Goal: Transaction & Acquisition: Download file/media

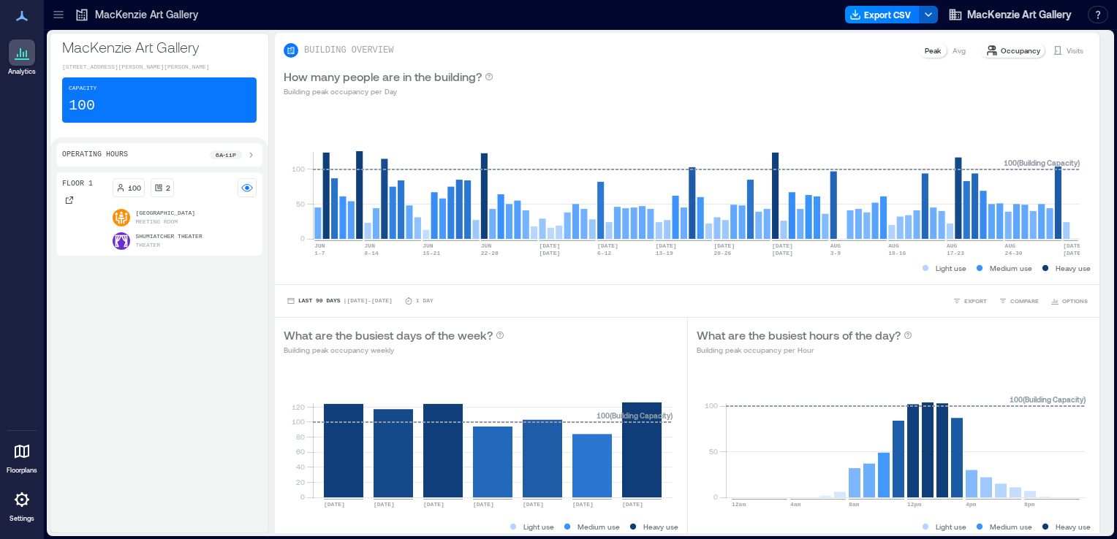
click at [927, 17] on icon "button" at bounding box center [928, 15] width 12 height 12
click at [878, 12] on button "Export CSV" at bounding box center [882, 15] width 75 height 18
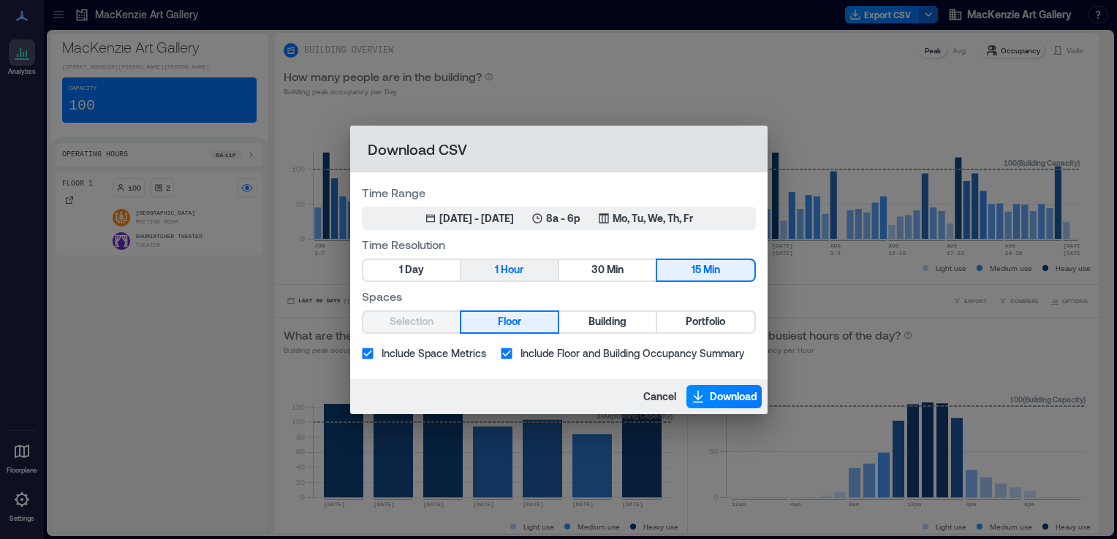
click at [502, 267] on span "Hour" at bounding box center [512, 270] width 23 height 18
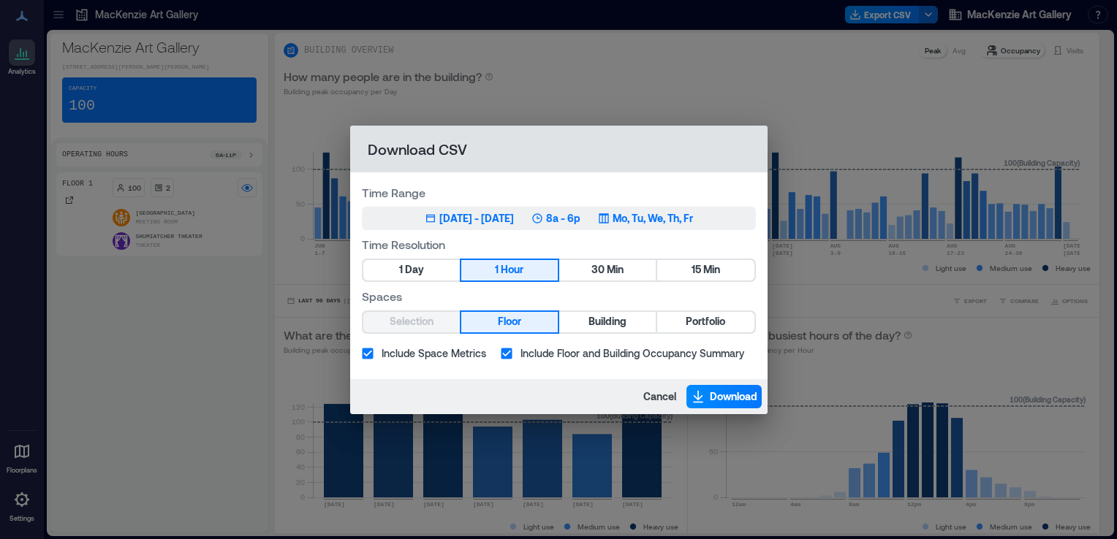
click at [426, 216] on icon "button" at bounding box center [430, 218] width 9 height 8
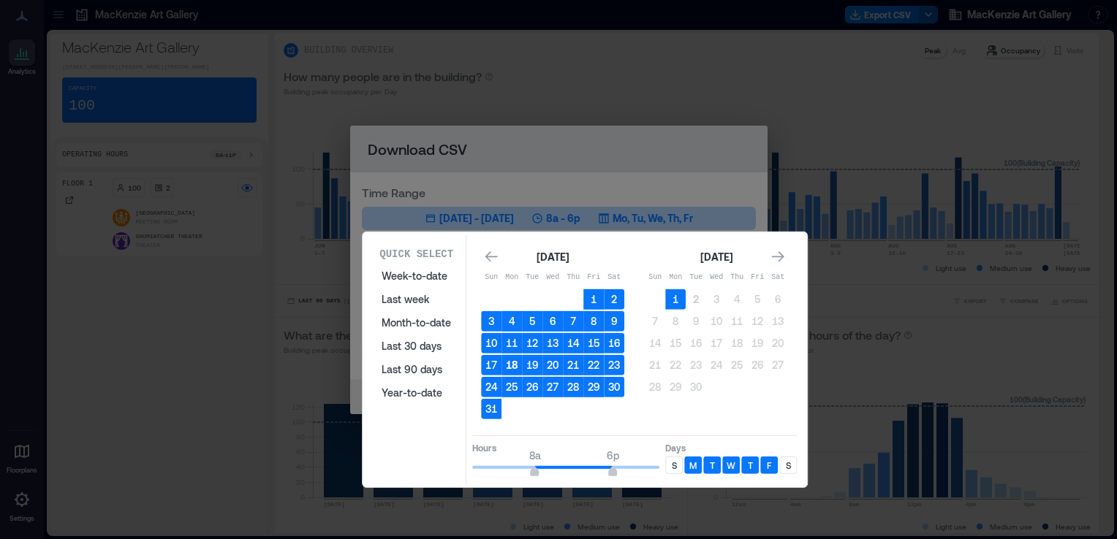
click at [512, 363] on button "18" at bounding box center [511, 365] width 20 height 20
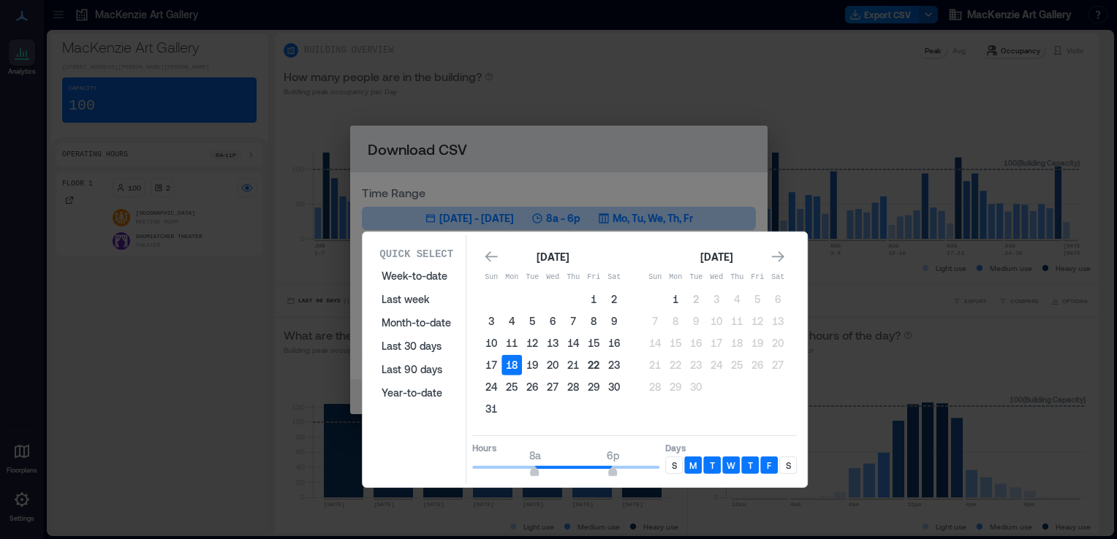
click at [588, 365] on button "22" at bounding box center [593, 365] width 20 height 20
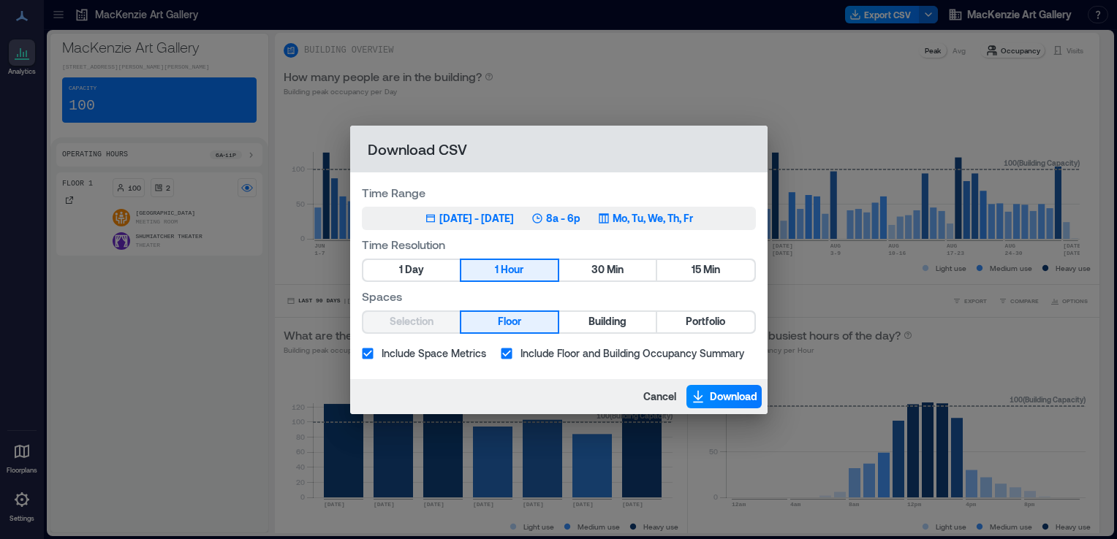
click at [576, 216] on p "8a - 6p" at bounding box center [563, 218] width 34 height 15
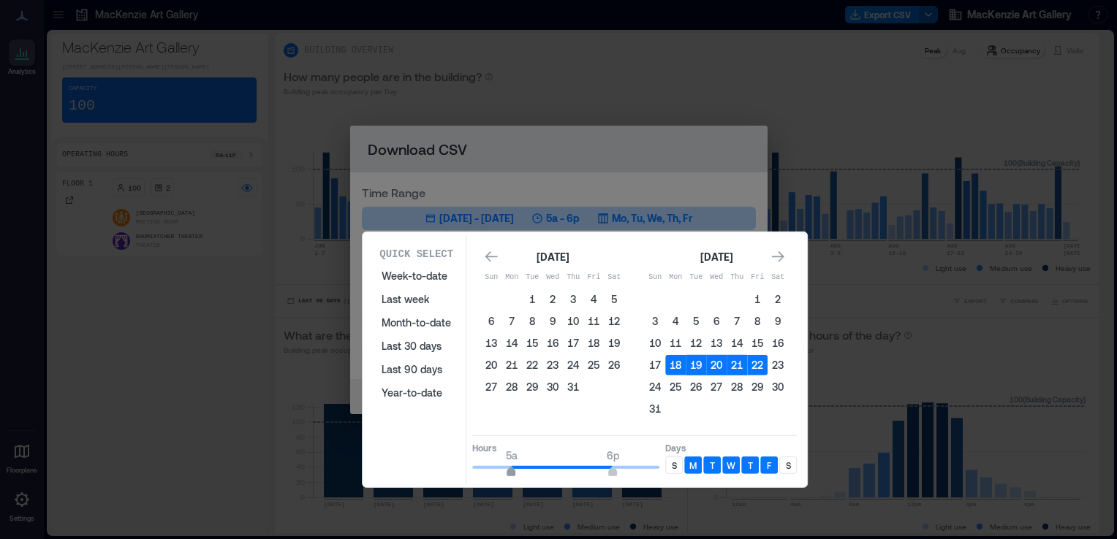
type input "*"
drag, startPoint x: 532, startPoint y: 466, endPoint x: 519, endPoint y: 460, distance: 14.4
click at [519, 471] on span "6a" at bounding box center [518, 474] width 9 height 6
type input "**"
drag, startPoint x: 612, startPoint y: 468, endPoint x: 650, endPoint y: 469, distance: 38.0
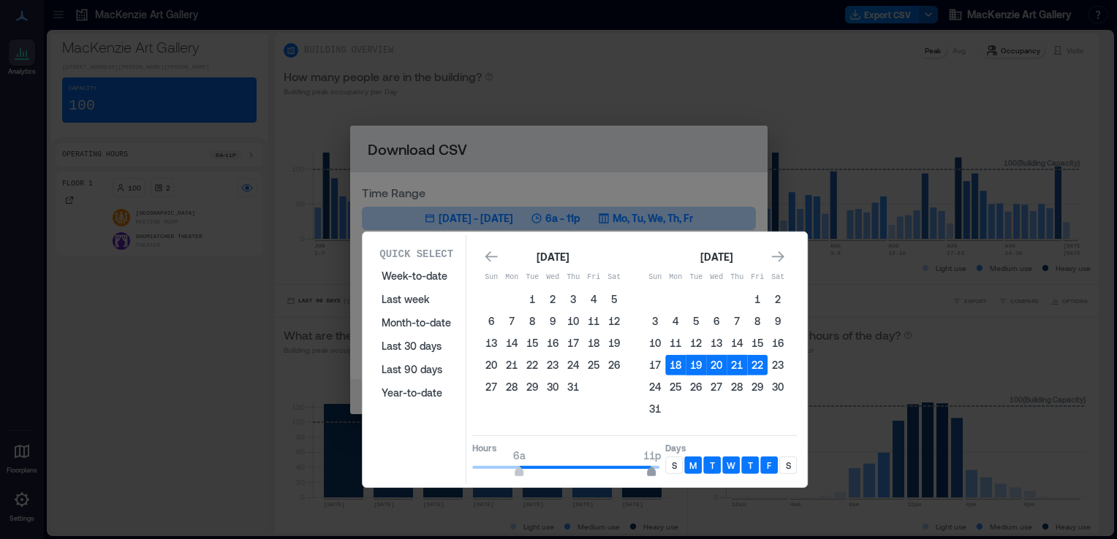
click at [650, 471] on span "11p" at bounding box center [651, 474] width 9 height 6
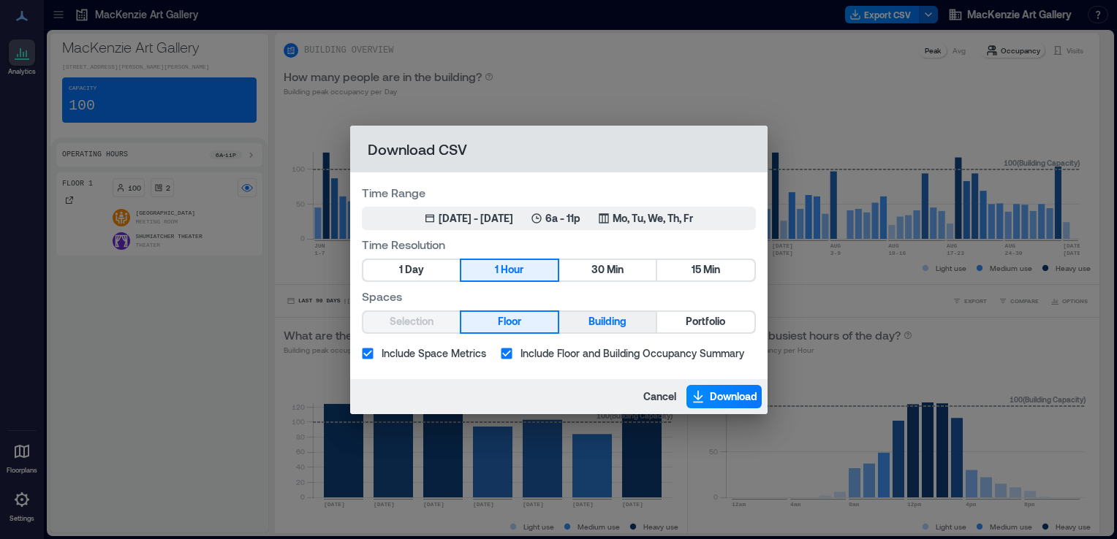
click at [582, 318] on button "Building" at bounding box center [607, 322] width 96 height 20
click at [734, 398] on span "Download" at bounding box center [733, 396] width 47 height 15
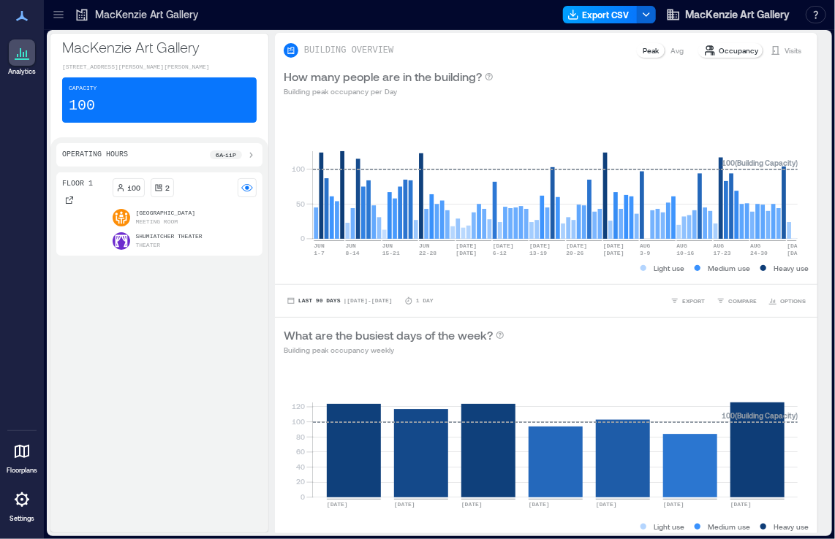
click at [585, 22] on button "Export CSV" at bounding box center [600, 15] width 75 height 18
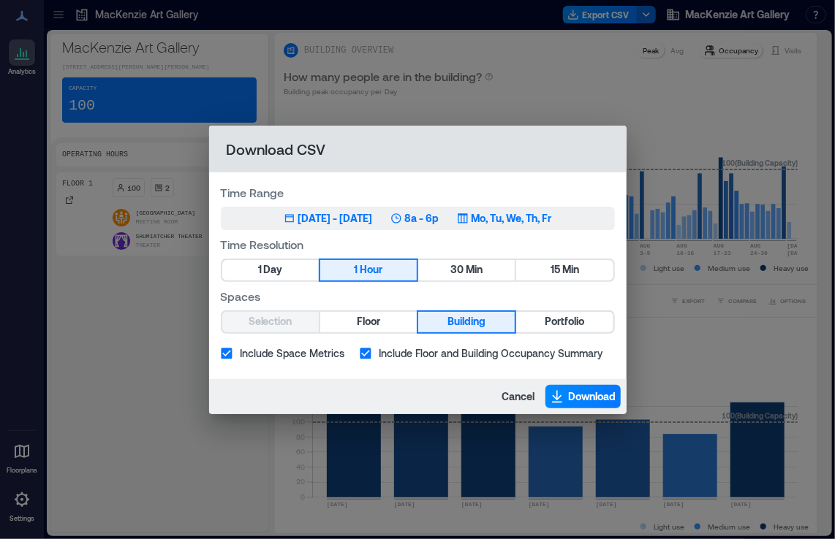
click at [322, 224] on div "[DATE] - [DATE]" at bounding box center [335, 218] width 75 height 15
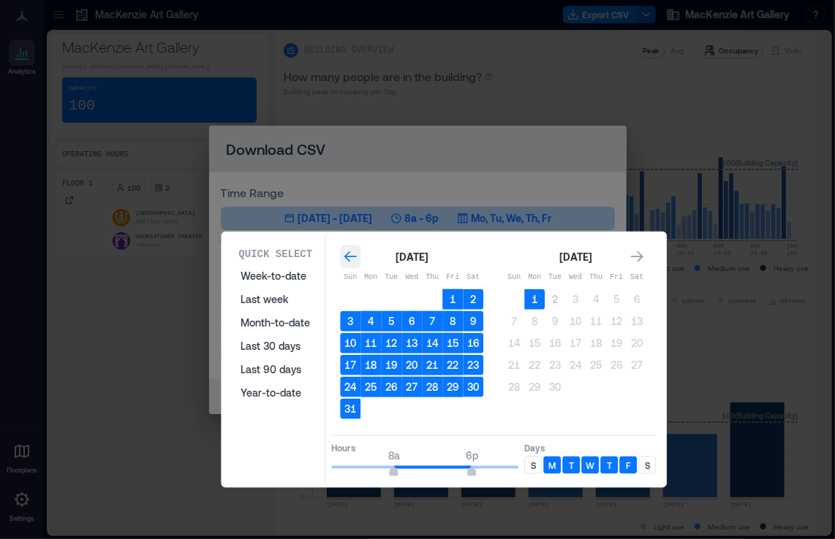
click at [355, 259] on icon "Go to previous month" at bounding box center [350, 256] width 15 height 15
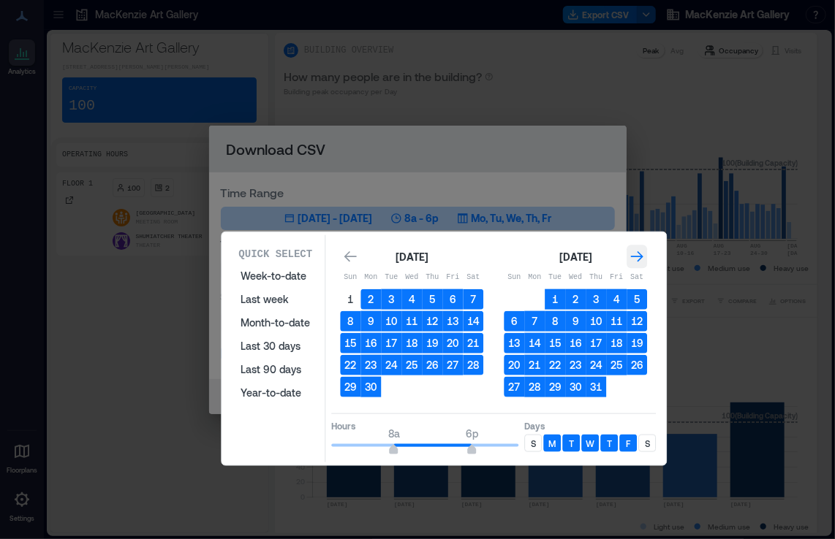
click at [634, 254] on icon "Go to next month" at bounding box center [636, 256] width 15 height 15
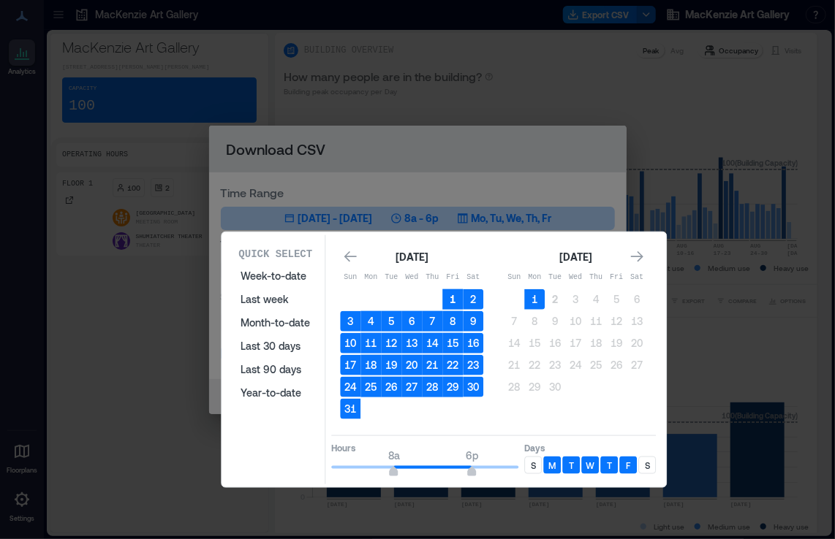
click at [451, 297] on button "1" at bounding box center [452, 299] width 20 height 20
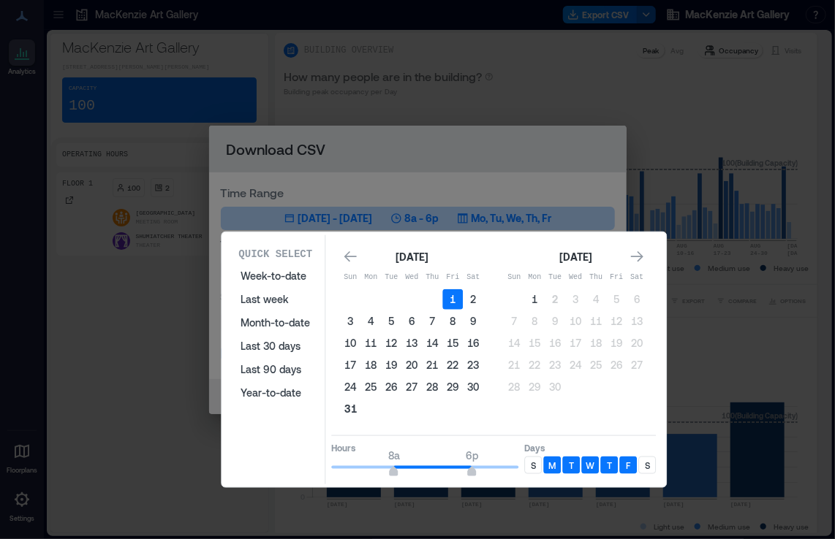
click at [354, 404] on button "31" at bounding box center [350, 409] width 20 height 20
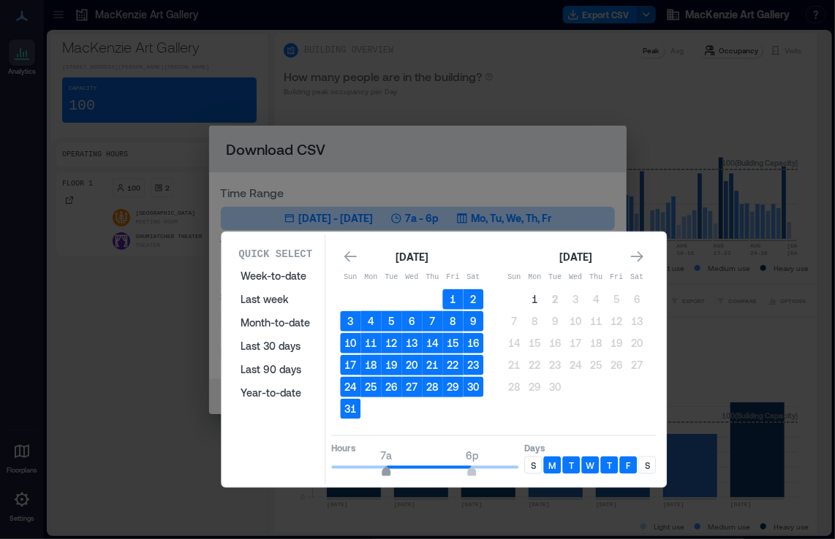
type input "*"
drag, startPoint x: 397, startPoint y: 467, endPoint x: 377, endPoint y: 466, distance: 19.7
click at [377, 471] on span "6a" at bounding box center [377, 474] width 9 height 6
type input "**"
drag, startPoint x: 495, startPoint y: 465, endPoint x: 509, endPoint y: 468, distance: 14.1
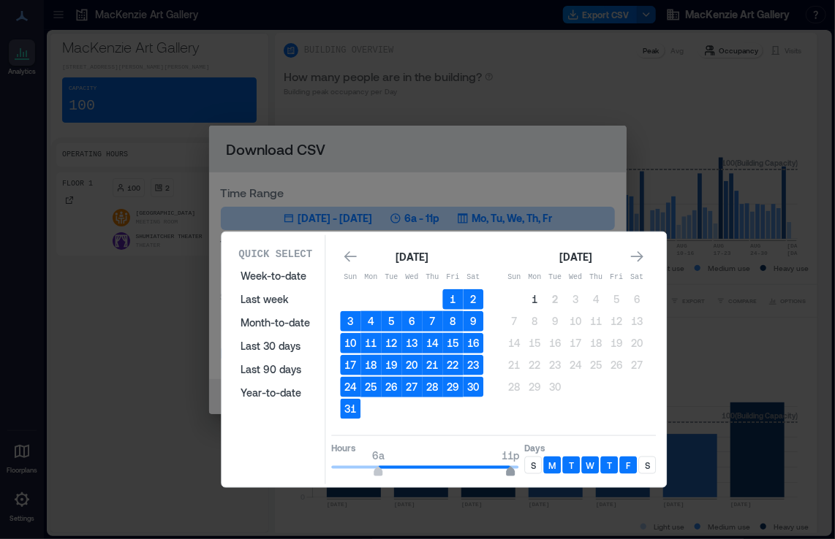
click at [509, 471] on span "11p" at bounding box center [510, 474] width 9 height 6
click at [533, 460] on p "S" at bounding box center [533, 466] width 5 height 12
click at [648, 462] on p "S" at bounding box center [647, 466] width 5 height 12
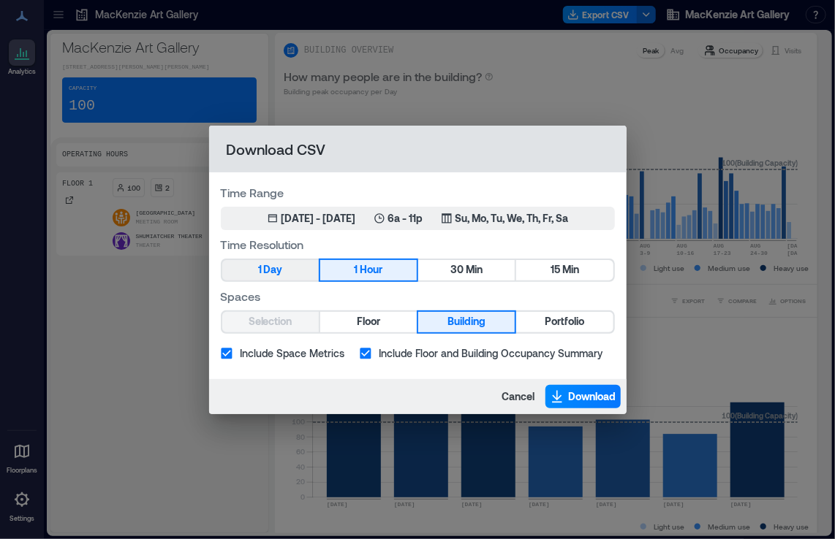
click at [286, 270] on button "1 Day" at bounding box center [270, 270] width 96 height 20
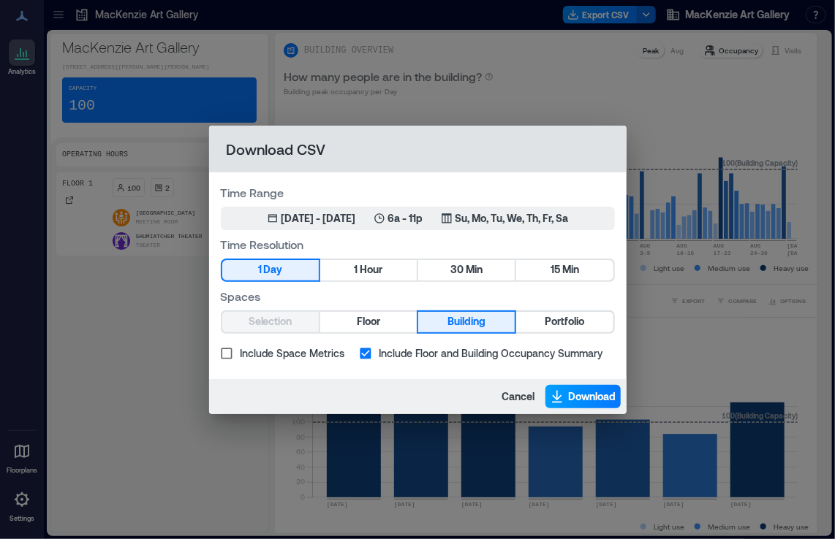
click at [581, 394] on span "Download" at bounding box center [592, 396] width 47 height 15
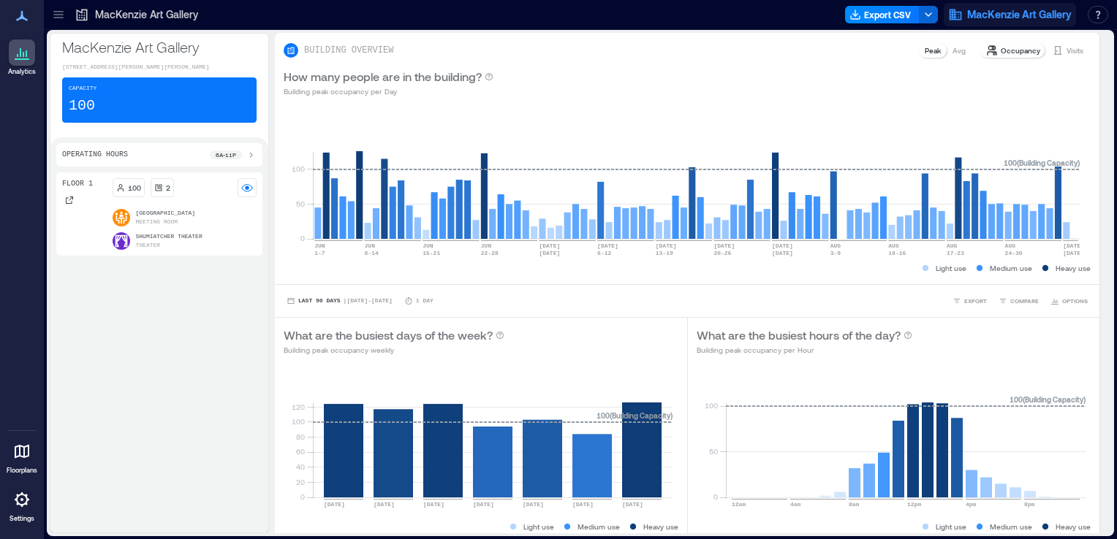
click at [979, 16] on span "MacKenzie Art Gallery" at bounding box center [1019, 14] width 104 height 15
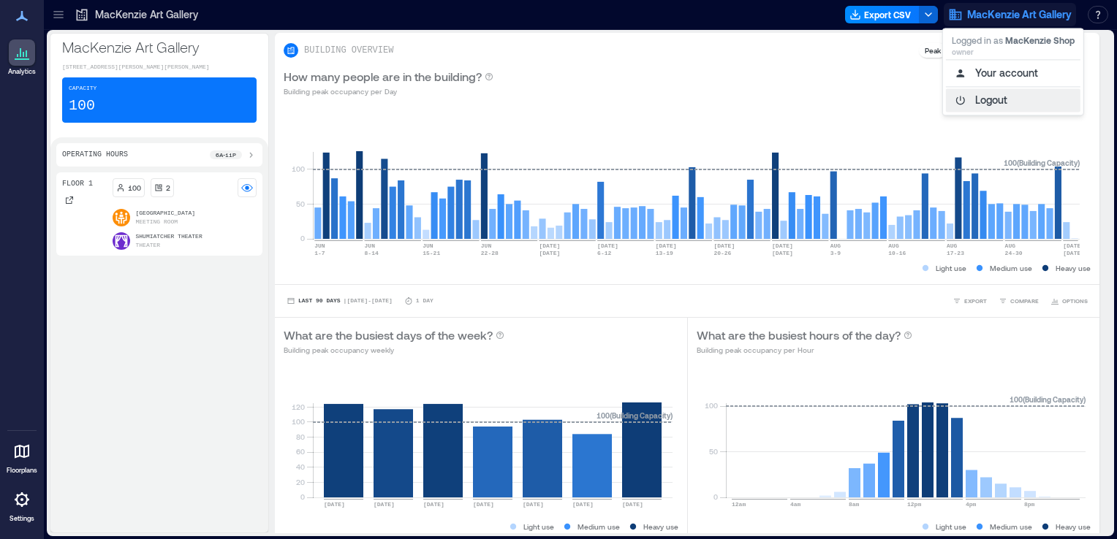
click at [985, 101] on button "Logout" at bounding box center [1013, 99] width 134 height 23
